Goal: Task Accomplishment & Management: Manage account settings

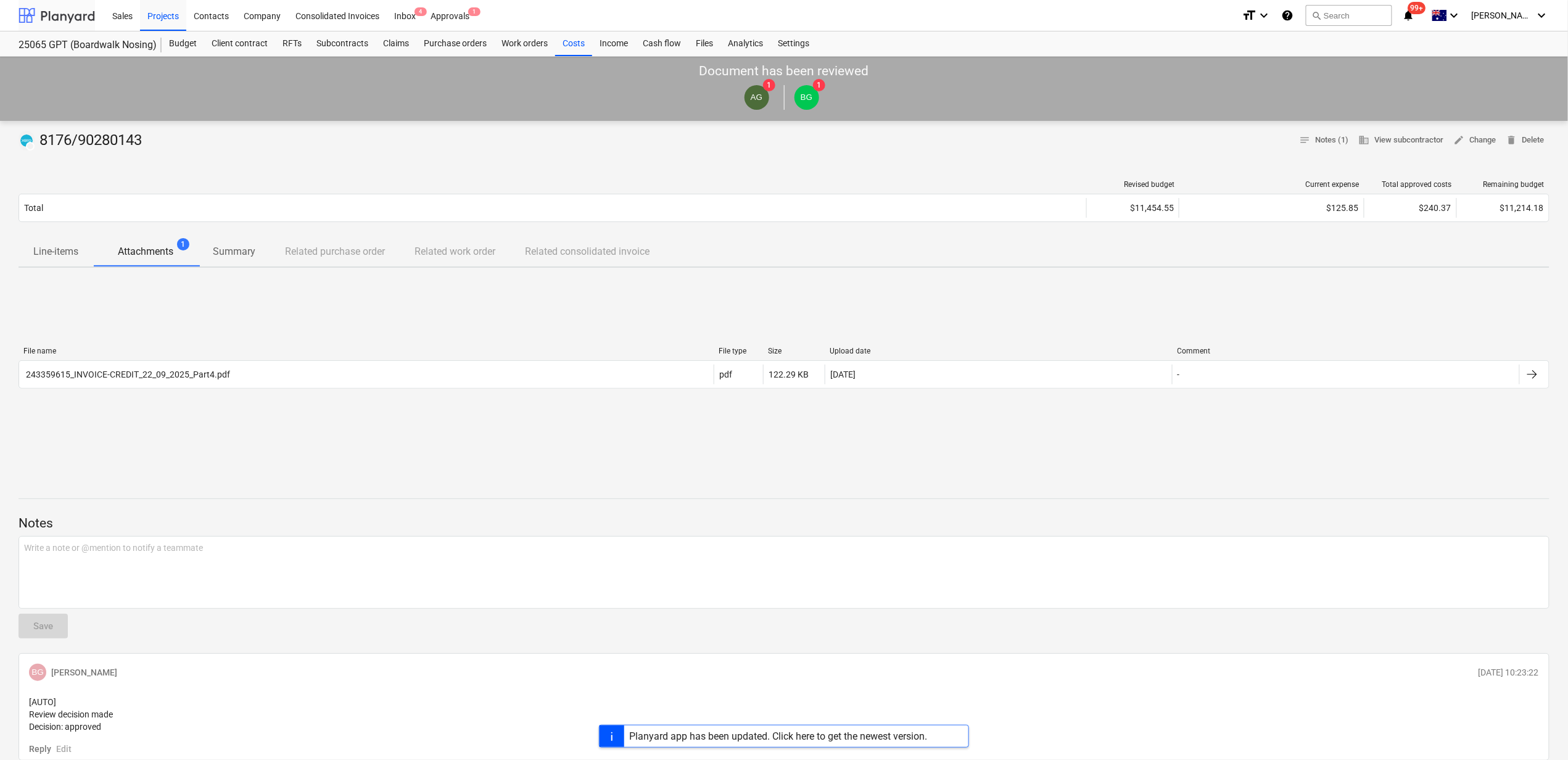
click at [81, 17] on div at bounding box center [57, 15] width 77 height 31
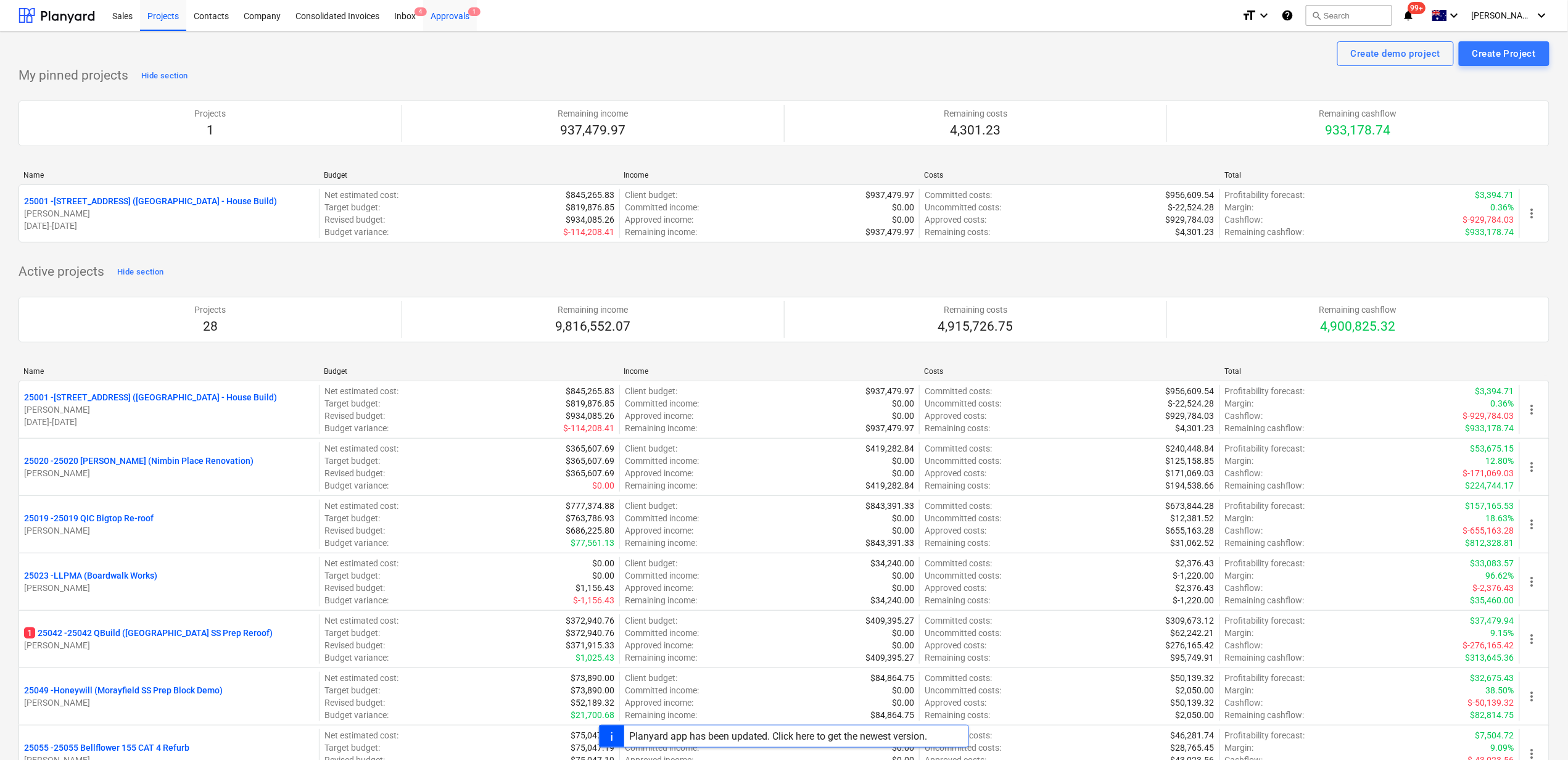
click at [437, 27] on div "Approvals 1" at bounding box center [450, 15] width 54 height 31
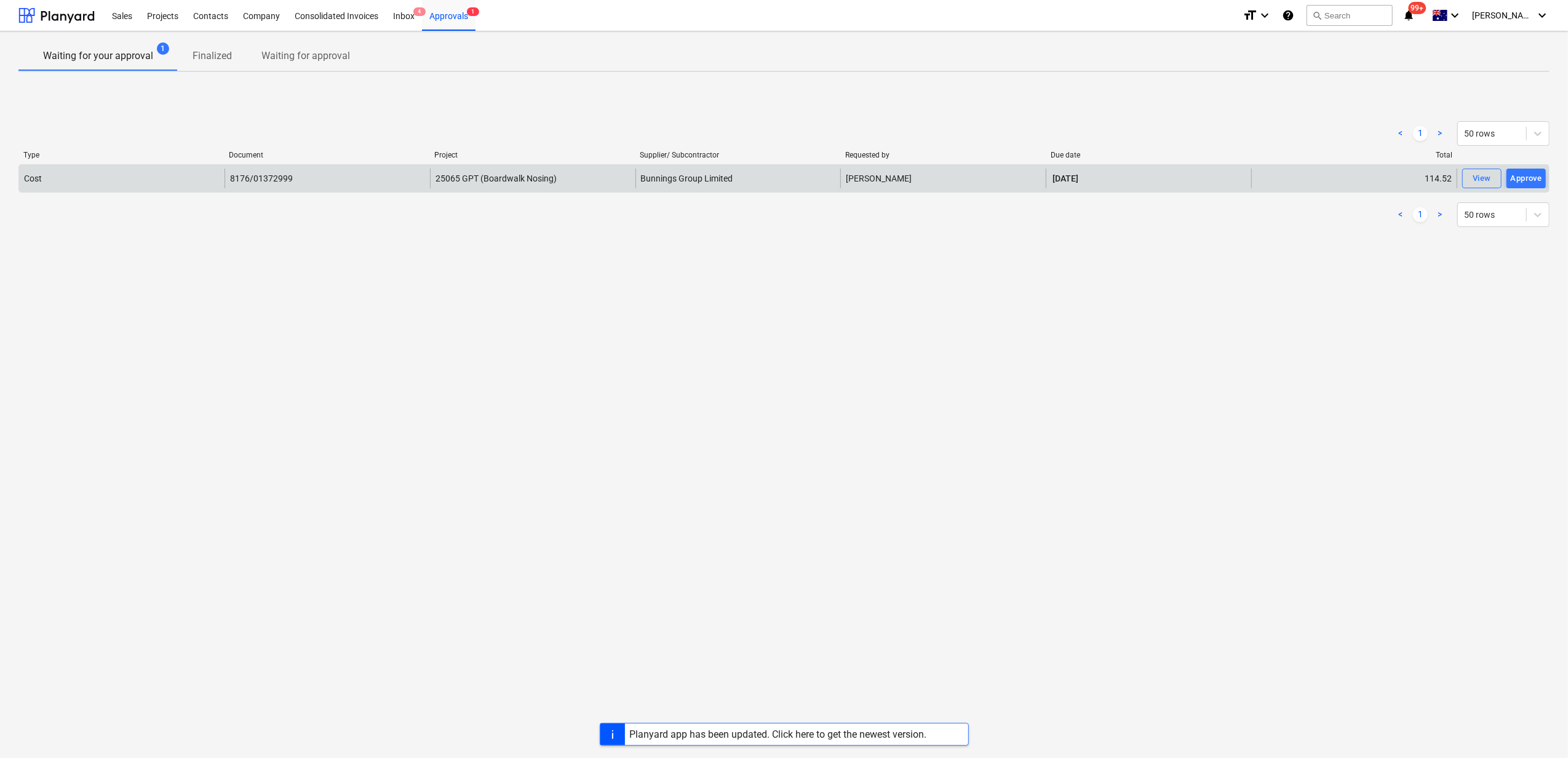
click at [140, 173] on div "Cost" at bounding box center [121, 178] width 205 height 20
click at [1518, 176] on div "Approve" at bounding box center [1526, 179] width 31 height 14
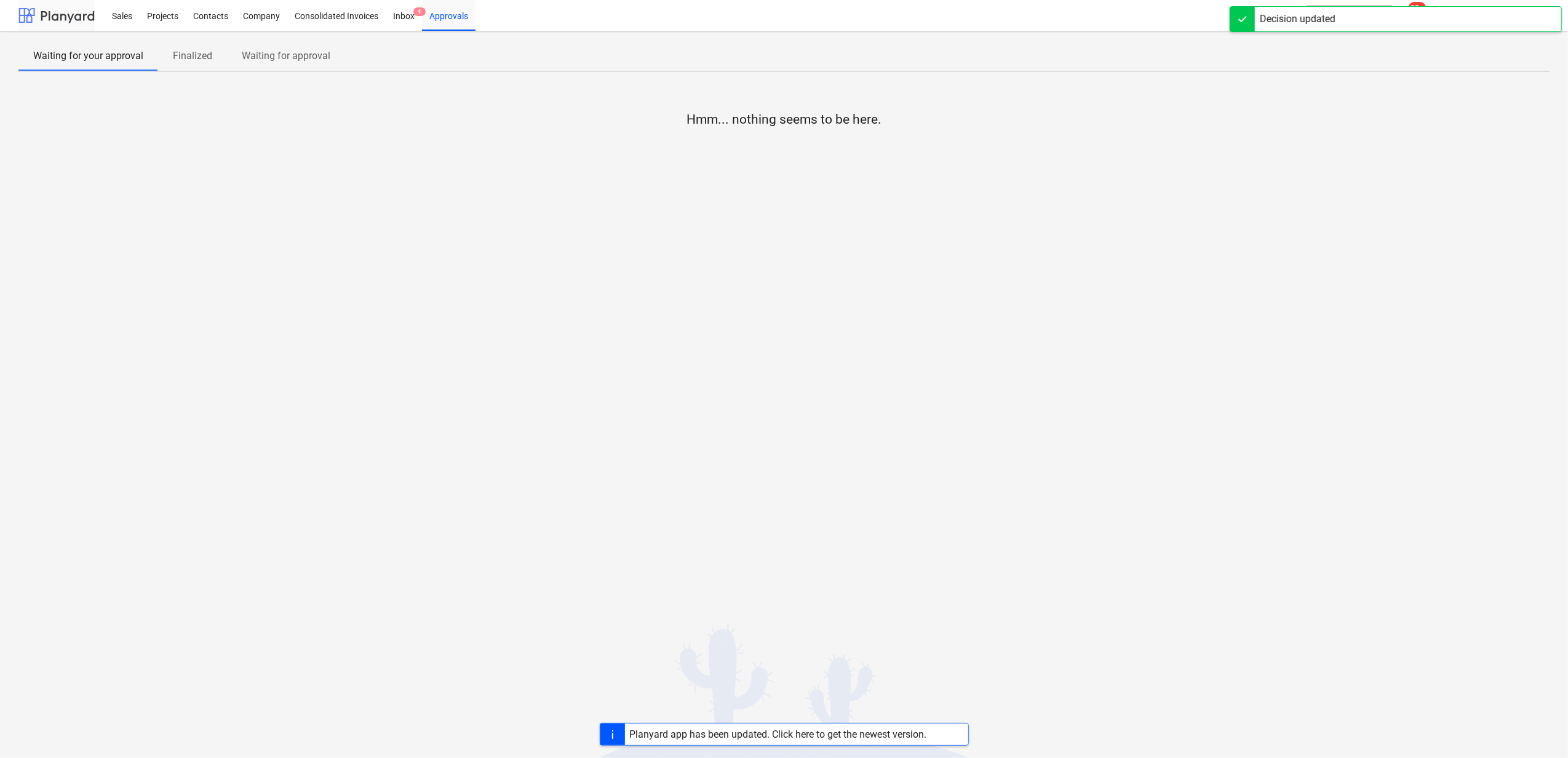
click at [70, 8] on div at bounding box center [57, 15] width 76 height 30
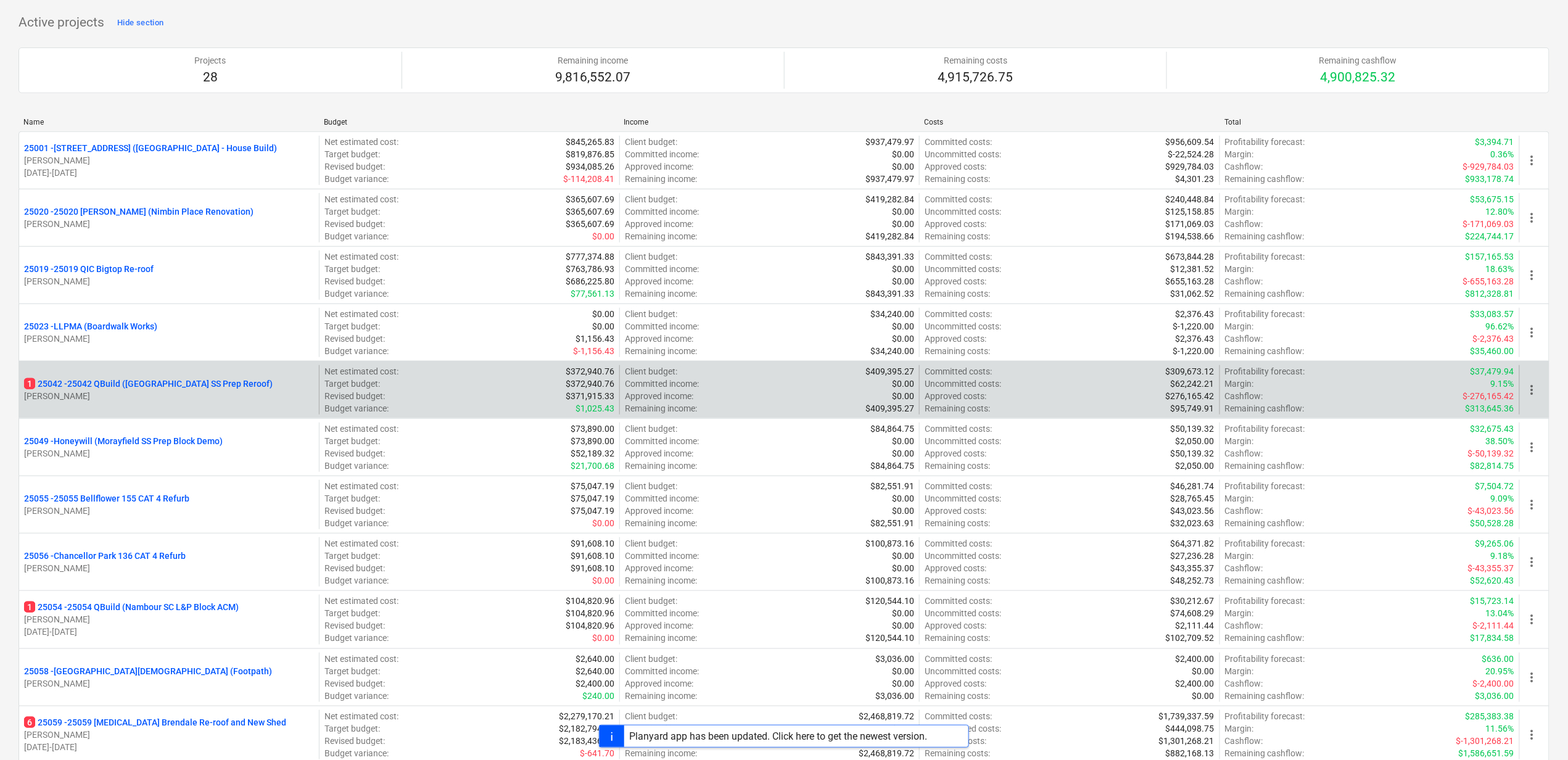
scroll to position [247, 0]
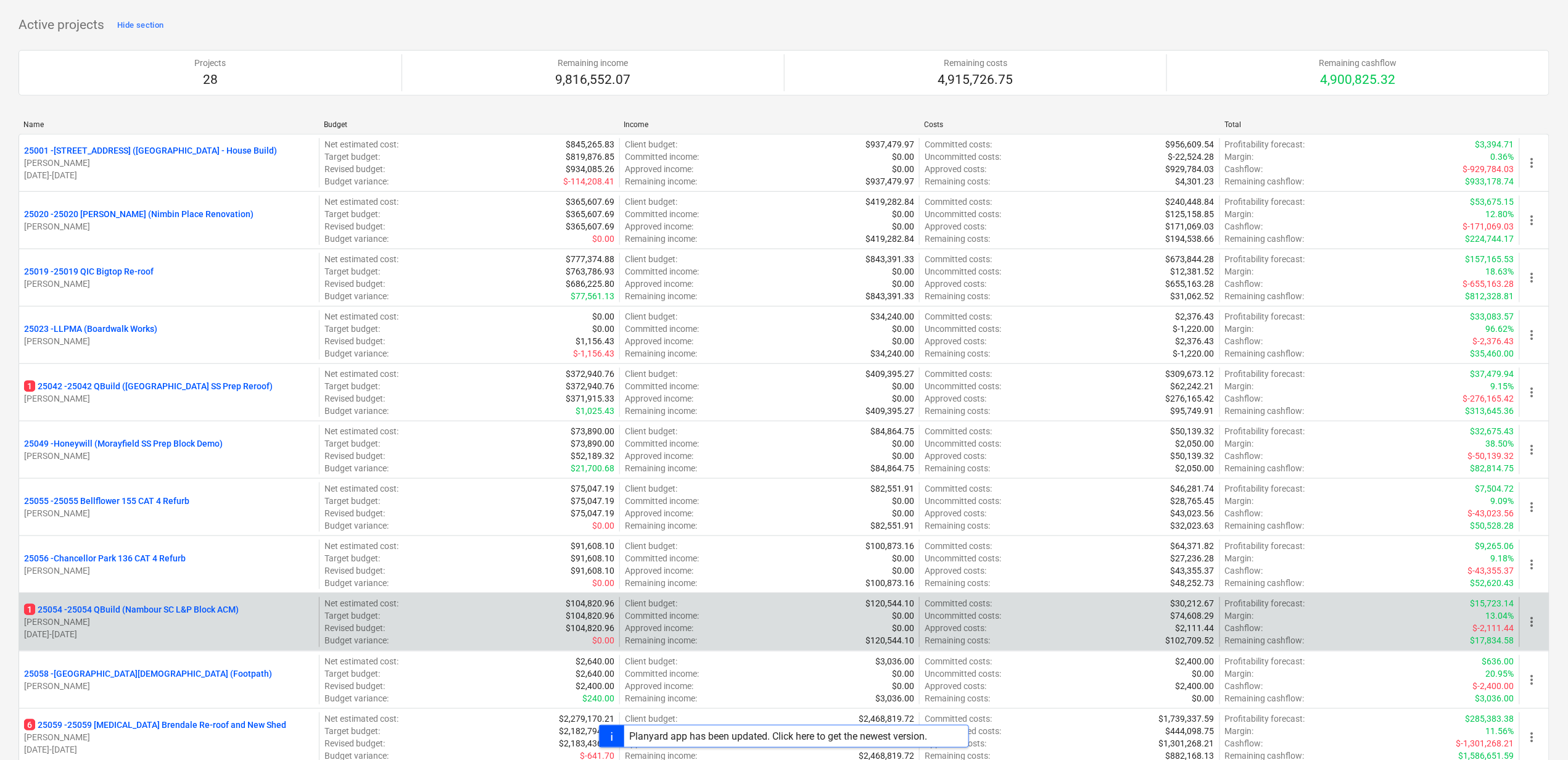
click at [208, 627] on p "[PERSON_NAME]" at bounding box center [169, 621] width 290 height 13
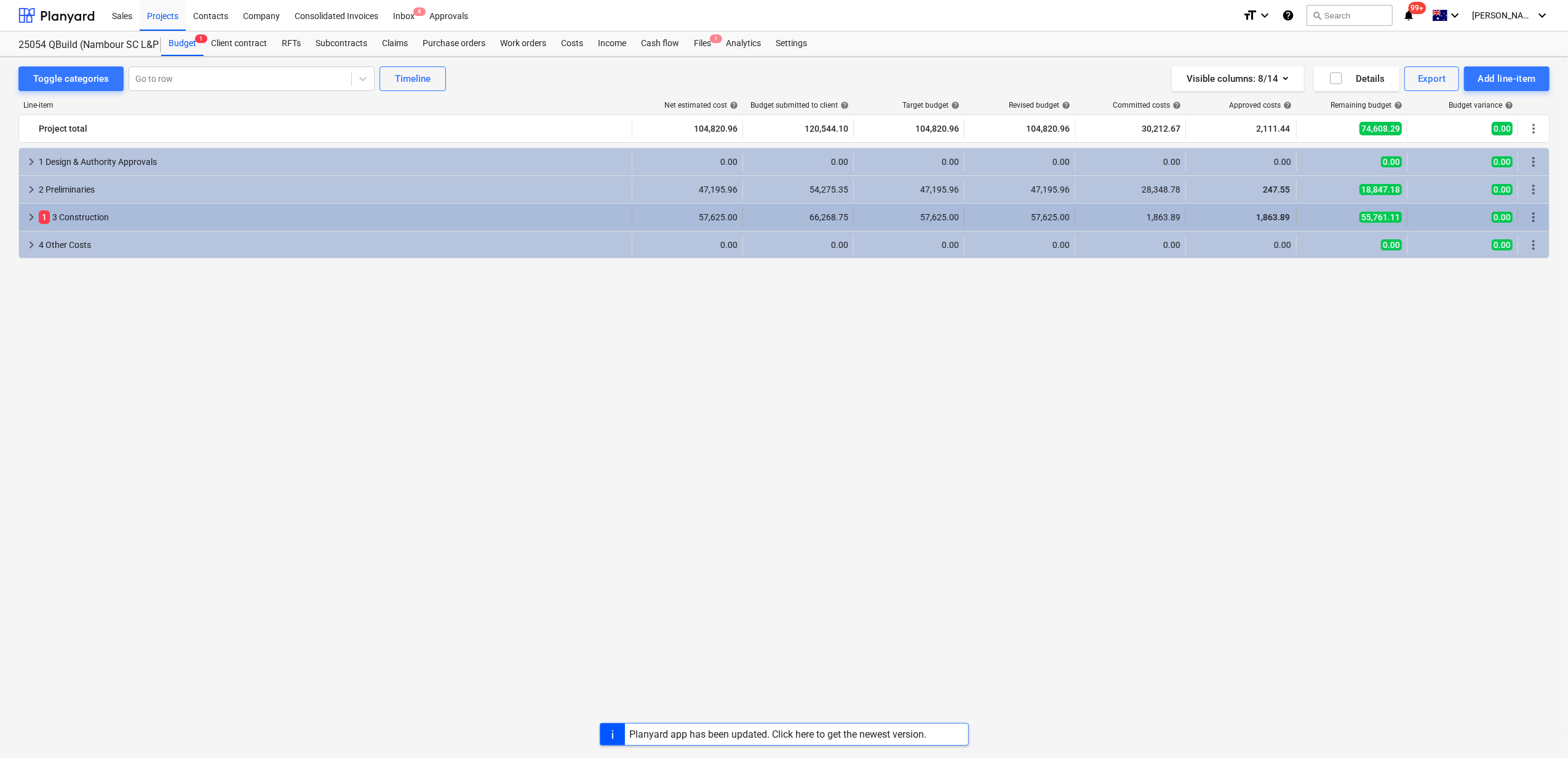
click at [30, 219] on span "keyboard_arrow_right" at bounding box center [31, 217] width 15 height 15
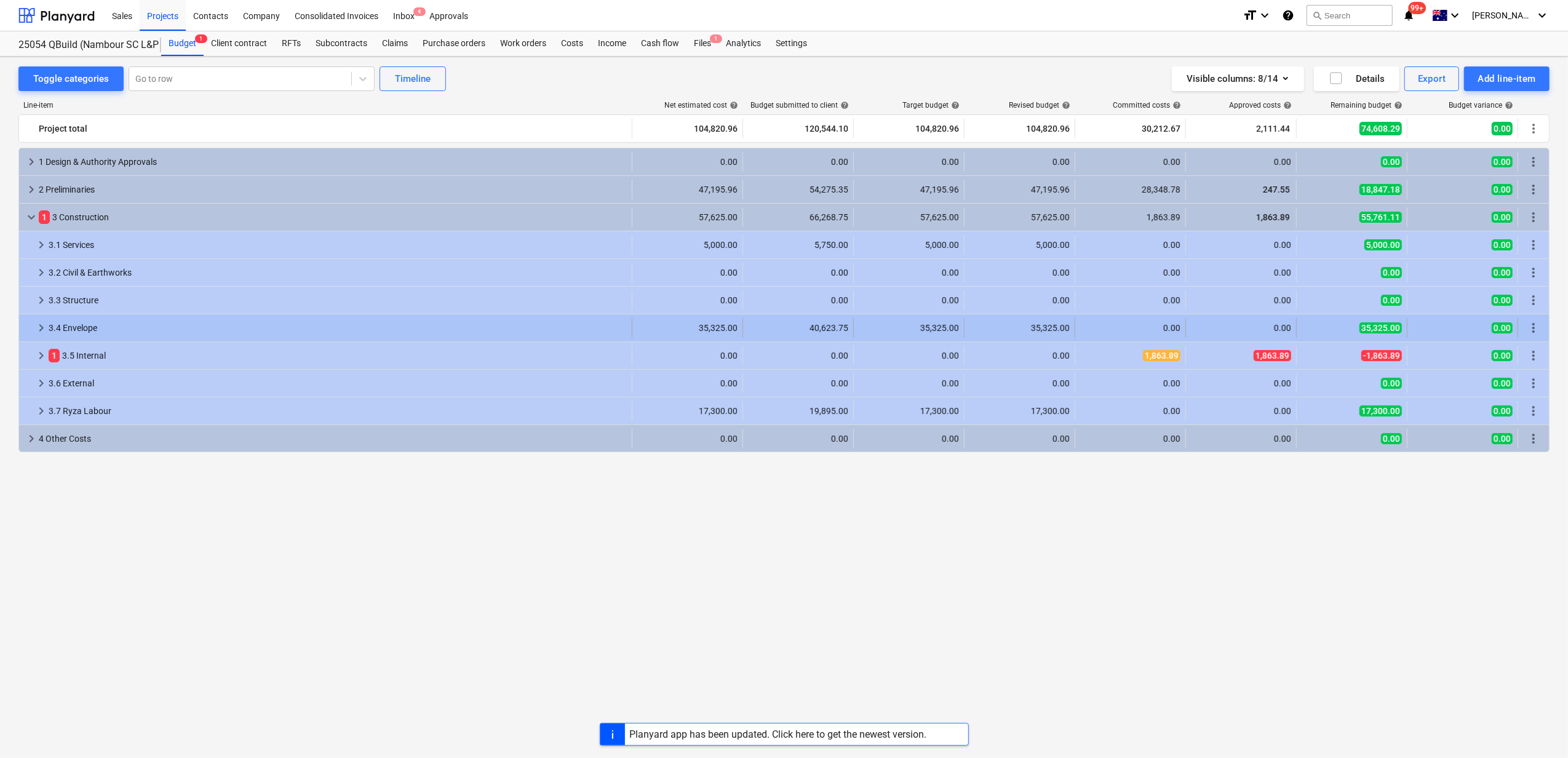
click at [37, 321] on div "keyboard_arrow_right" at bounding box center [41, 327] width 15 height 20
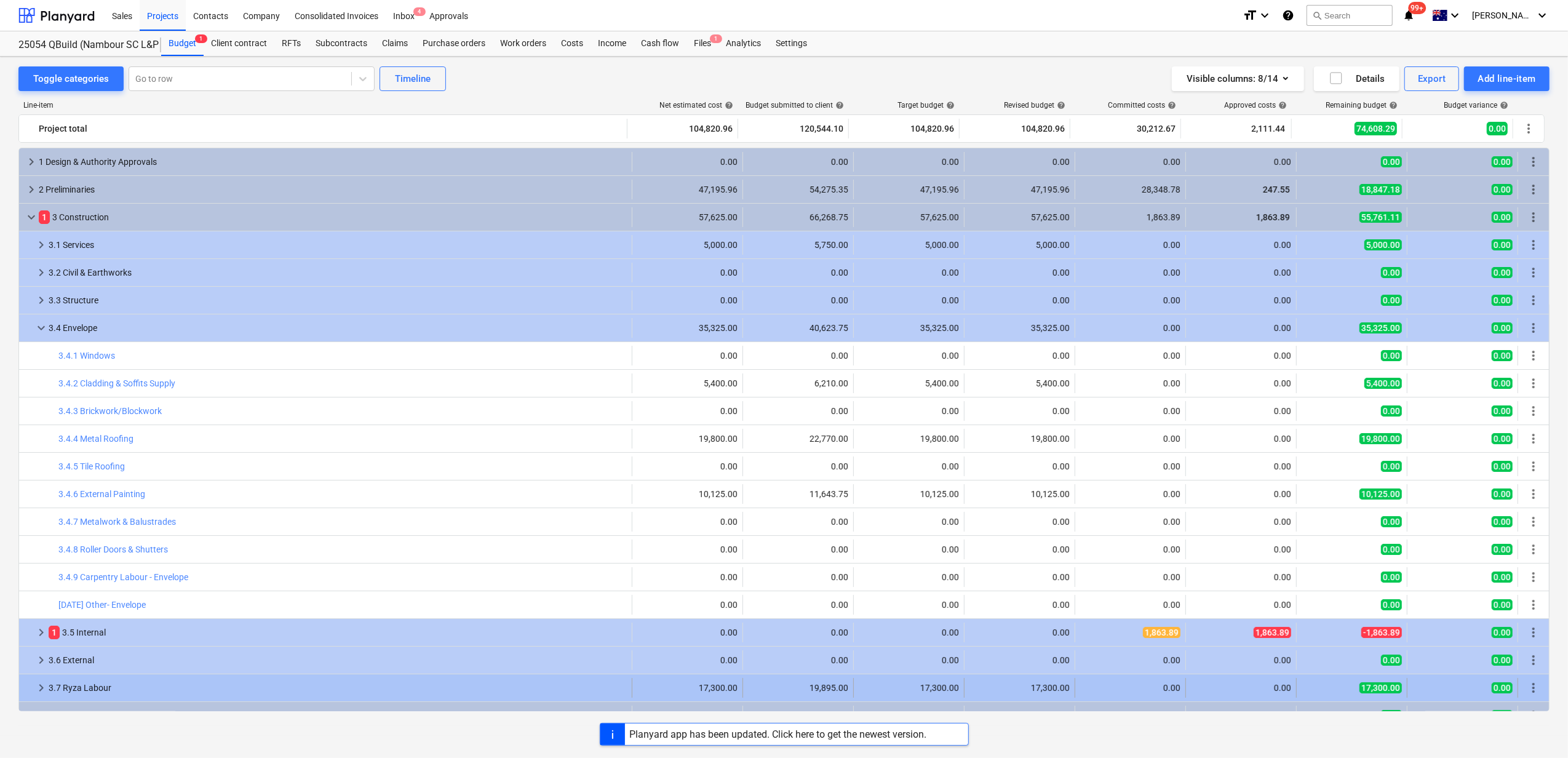
click at [39, 692] on span "keyboard_arrow_right" at bounding box center [41, 688] width 15 height 15
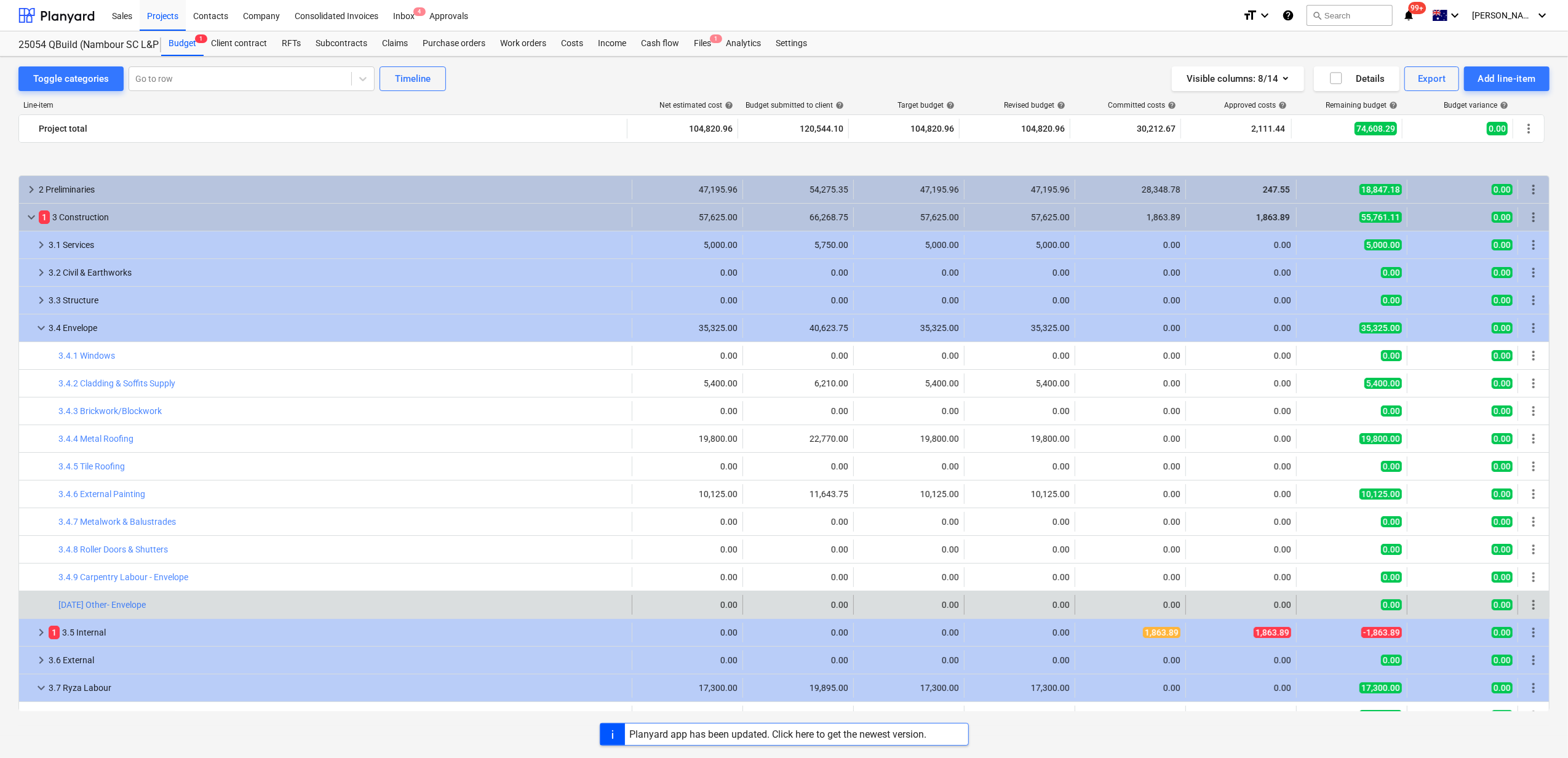
scroll to position [73, 0]
